Goal: Information Seeking & Learning: Learn about a topic

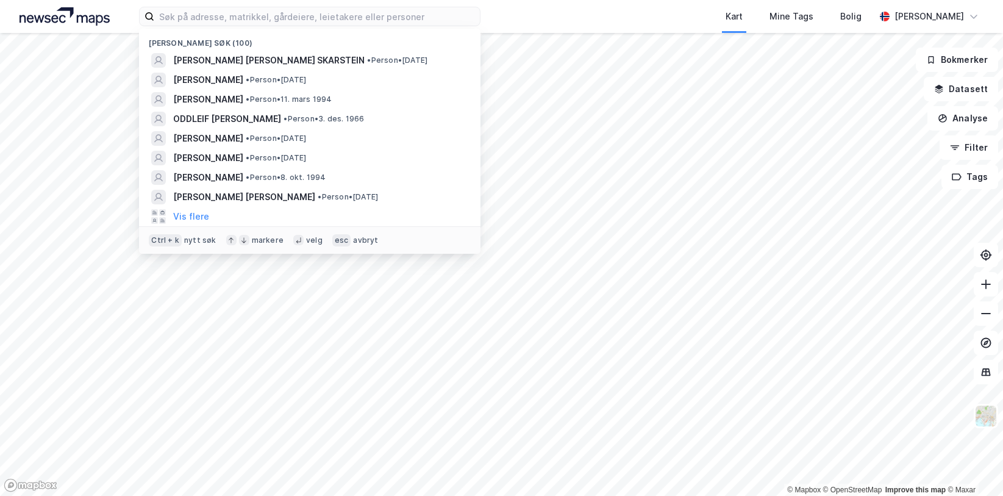
click at [177, 18] on input at bounding box center [317, 16] width 326 height 18
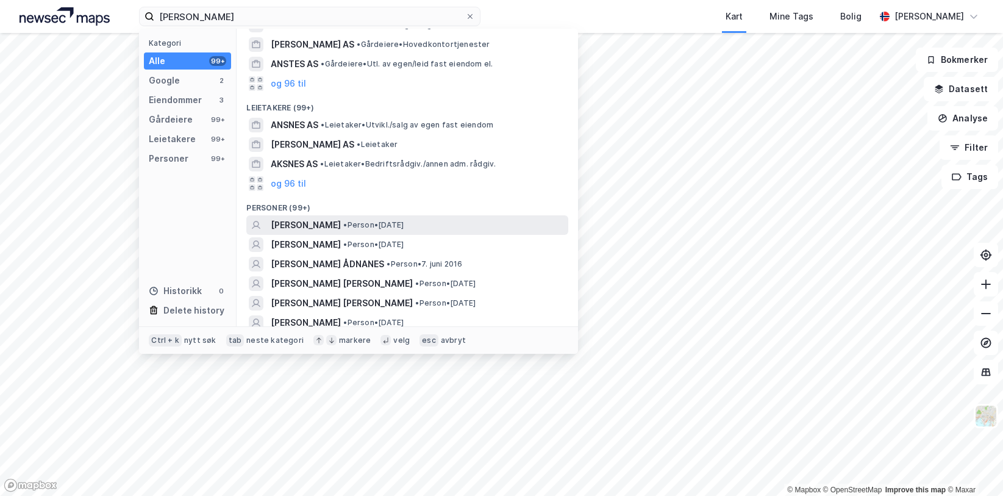
scroll to position [244, 0]
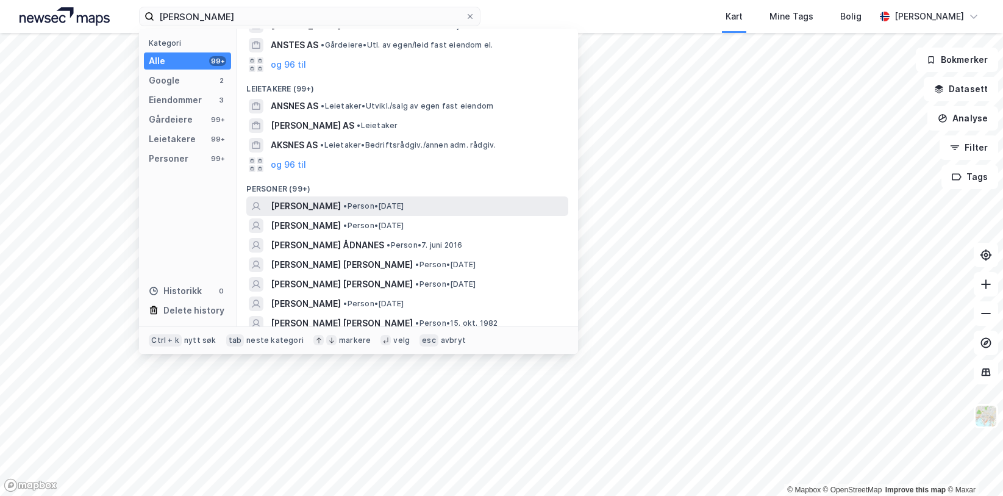
type input "[PERSON_NAME]"
click at [329, 199] on span "[PERSON_NAME]" at bounding box center [306, 206] width 70 height 15
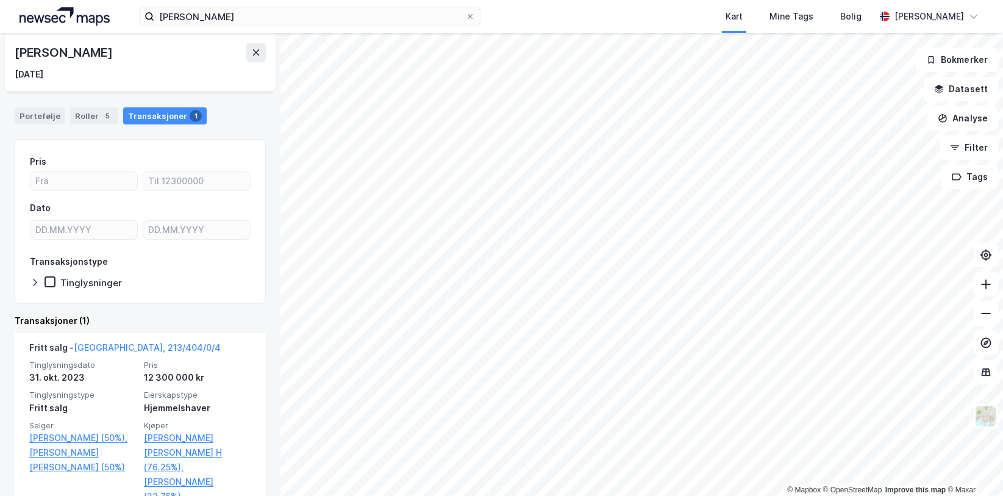
scroll to position [74, 0]
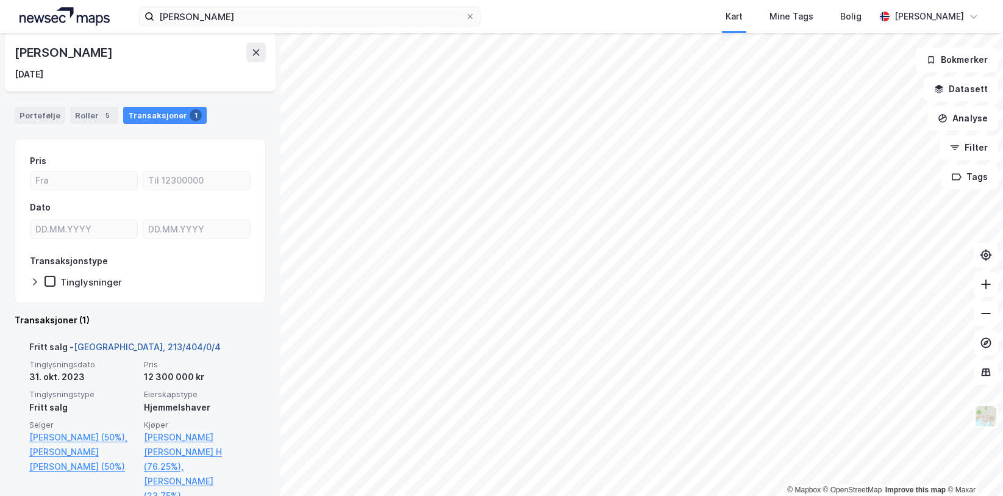
click at [94, 351] on link "[GEOGRAPHIC_DATA], 213/404/0/4" at bounding box center [147, 346] width 147 height 10
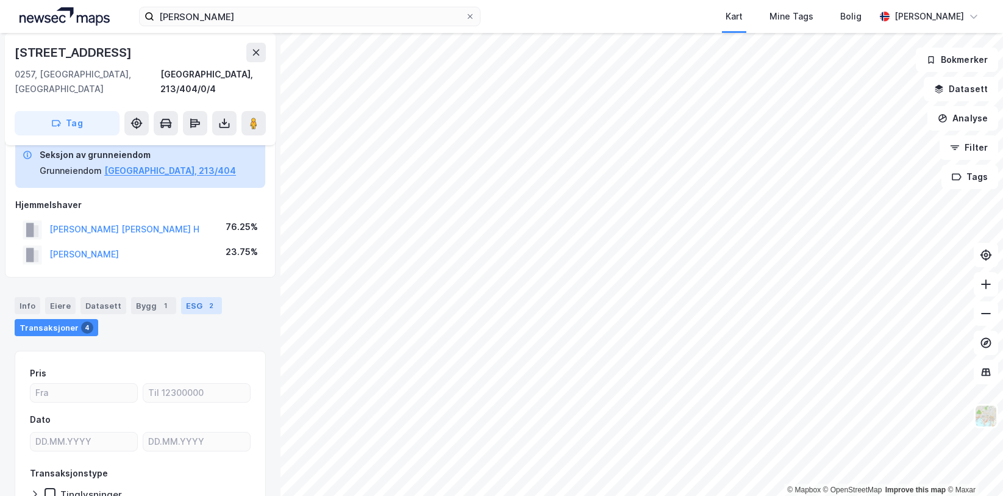
scroll to position [366, 0]
